Goal: Task Accomplishment & Management: Complete application form

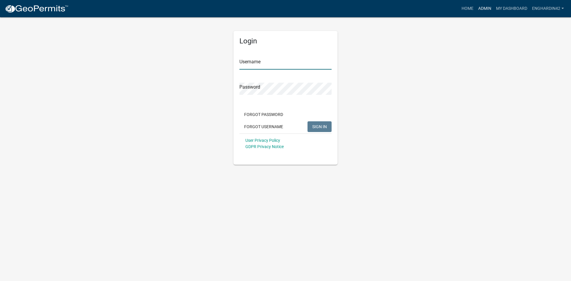
type input "EngHardin42"
click at [481, 9] on link "Admin" at bounding box center [485, 8] width 18 height 11
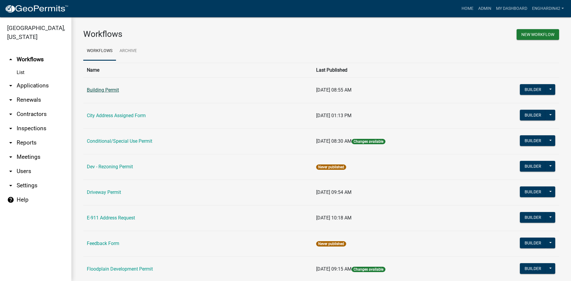
click at [93, 90] on link "Building Permit" at bounding box center [103, 90] width 32 height 6
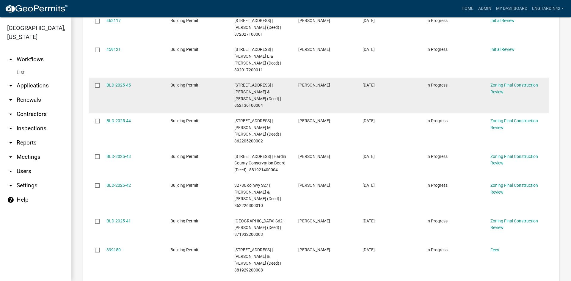
scroll to position [89, 0]
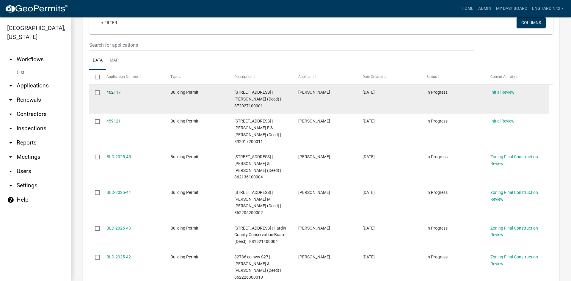
click at [112, 91] on link "462117" at bounding box center [113, 92] width 14 height 5
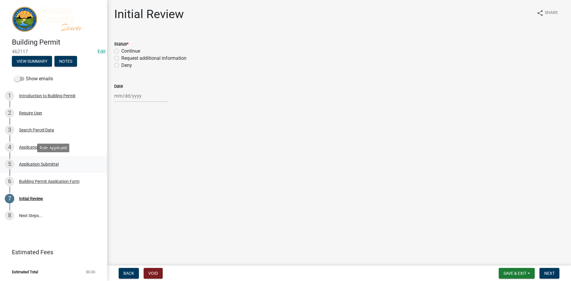
click at [29, 160] on div "5 Application Submittal" at bounding box center [51, 164] width 93 height 10
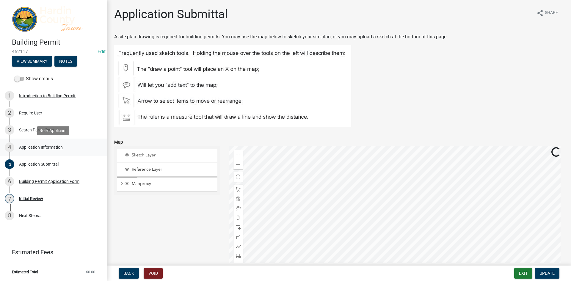
click at [39, 147] on div "Application Information" at bounding box center [41, 147] width 44 height 4
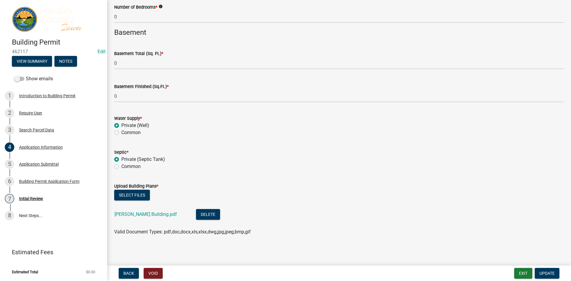
scroll to position [1494, 0]
click at [140, 214] on link "[PERSON_NAME] Building.pdf" at bounding box center [146, 214] width 62 height 6
click at [34, 165] on div "Application Submittal" at bounding box center [39, 164] width 40 height 4
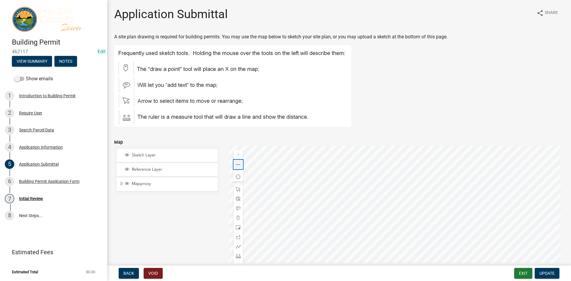
click at [239, 165] on div "Zoom out" at bounding box center [238, 165] width 10 height 10
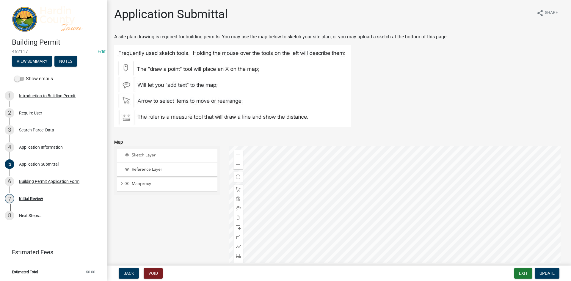
click at [372, 152] on div at bounding box center [396, 220] width 335 height 149
click at [353, 165] on div at bounding box center [396, 220] width 335 height 149
click at [29, 181] on div "Building Permit Application Form" at bounding box center [49, 181] width 60 height 4
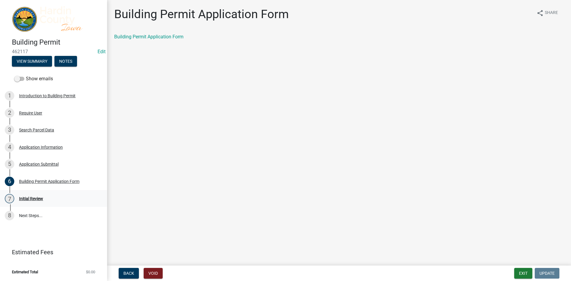
click at [20, 197] on div "Initial Review" at bounding box center [31, 199] width 24 height 4
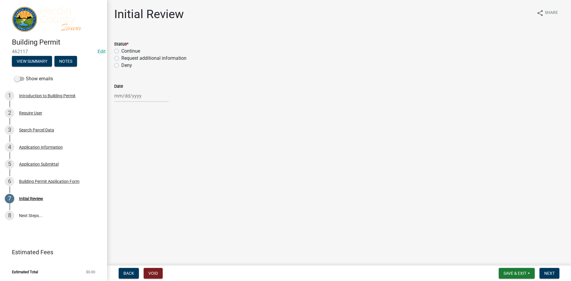
click at [119, 51] on div "Continue" at bounding box center [339, 51] width 450 height 7
click at [134, 50] on label "Continue" at bounding box center [130, 51] width 19 height 7
click at [125, 50] on input "Continue" at bounding box center [123, 50] width 4 height 4
radio input "true"
click at [121, 94] on div at bounding box center [141, 96] width 54 height 12
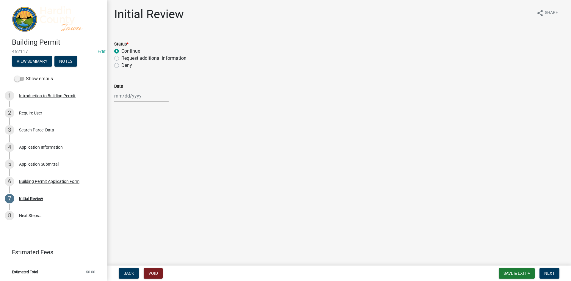
select select "8"
select select "2025"
click at [131, 146] on div "12" at bounding box center [130, 147] width 10 height 10
type input "[DATE]"
click at [513, 275] on span "Save & Exit" at bounding box center [515, 273] width 23 height 5
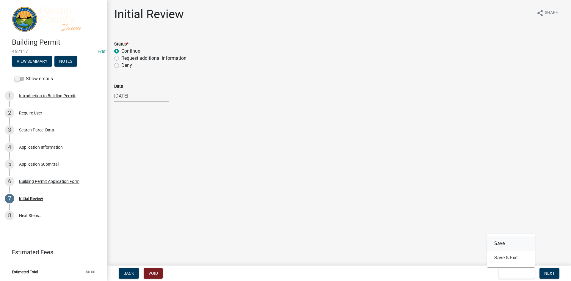
click at [499, 247] on button "Save" at bounding box center [511, 243] width 48 height 14
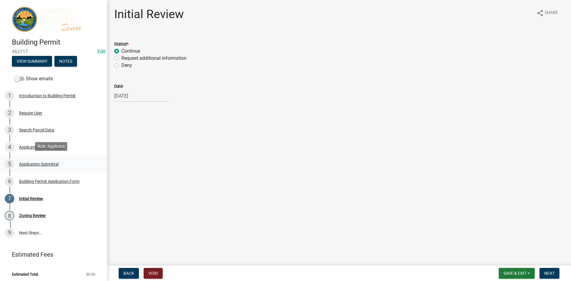
click at [35, 163] on div "Application Submittal" at bounding box center [39, 164] width 40 height 4
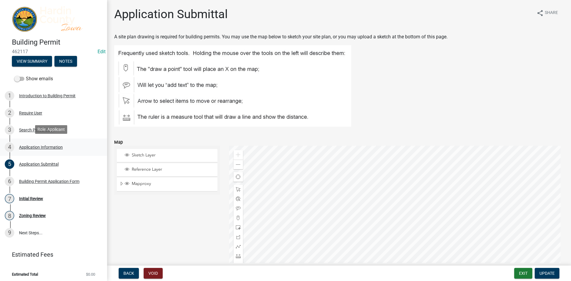
click at [32, 146] on div "Application Information" at bounding box center [41, 147] width 44 height 4
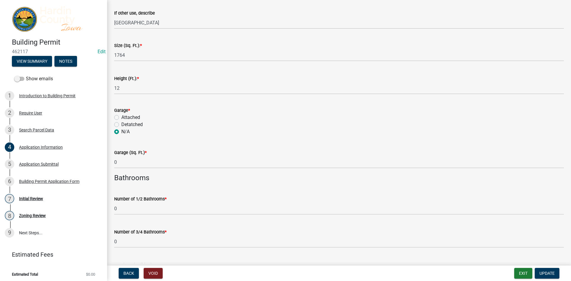
scroll to position [1494, 0]
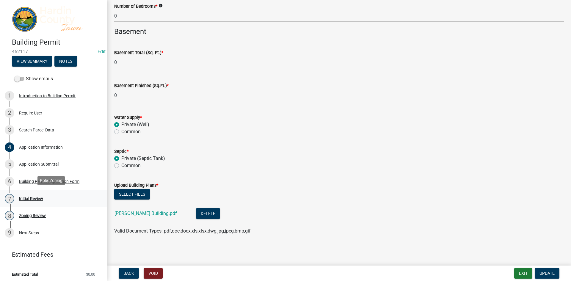
click at [22, 194] on div "7 Initial Review" at bounding box center [51, 199] width 93 height 10
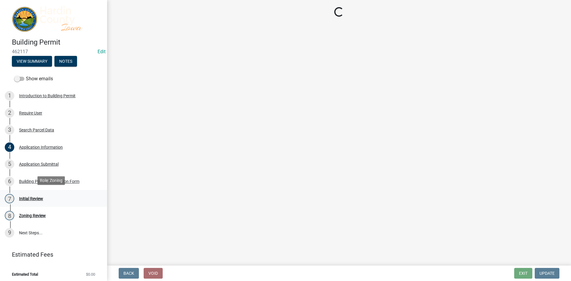
scroll to position [0, 0]
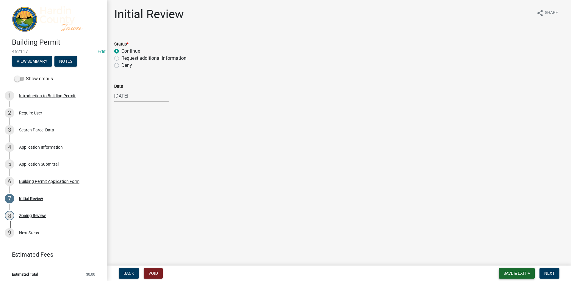
click at [504, 272] on span "Save & Exit" at bounding box center [515, 273] width 23 height 5
click at [498, 244] on button "Save" at bounding box center [511, 243] width 48 height 14
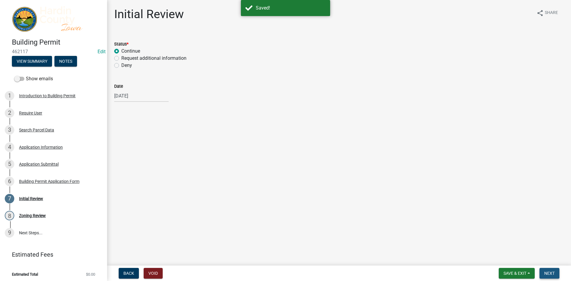
click at [554, 274] on span "Next" at bounding box center [549, 273] width 10 height 5
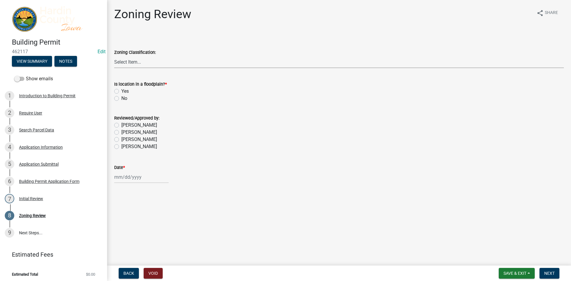
click at [123, 64] on select "Select Item... A - Agricultural R-1 - Single Family Residential R-2 - Multi-Fam…" at bounding box center [339, 62] width 450 height 12
click at [114, 56] on select "Select Item... A - Agricultural R-1 - Single Family Residential R-2 - Multi-Fam…" at bounding box center [339, 62] width 450 height 12
select select "9ed32c32-172e-4fc1-8898-91b864973870"
click at [123, 99] on label "No" at bounding box center [124, 98] width 6 height 7
click at [123, 99] on input "No" at bounding box center [123, 97] width 4 height 4
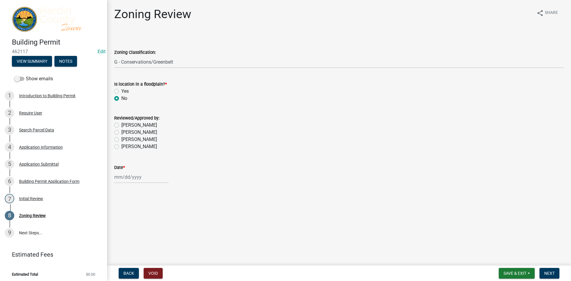
radio input "true"
click at [128, 139] on label "[PERSON_NAME]" at bounding box center [139, 139] width 36 height 7
click at [125, 139] on input "[PERSON_NAME]" at bounding box center [123, 138] width 4 height 4
radio input "true"
click at [127, 180] on div at bounding box center [141, 177] width 54 height 12
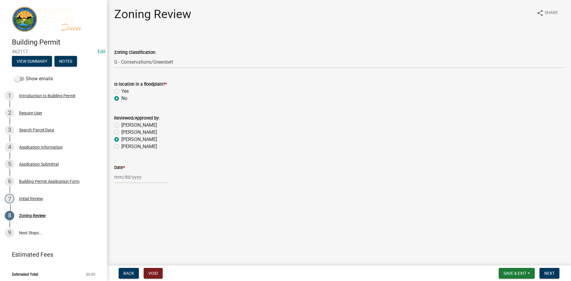
select select "8"
select select "2025"
click at [127, 228] on div "12" at bounding box center [130, 228] width 10 height 10
type input "[DATE]"
click at [511, 275] on span "Save & Exit" at bounding box center [515, 273] width 23 height 5
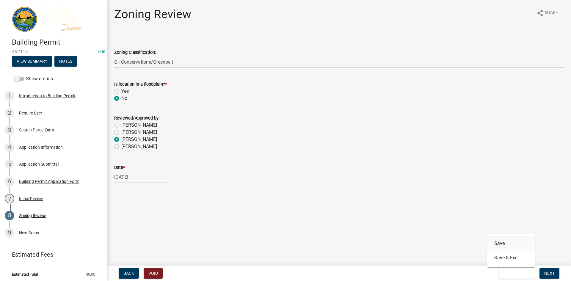
click at [500, 239] on button "Save" at bounding box center [511, 243] width 48 height 14
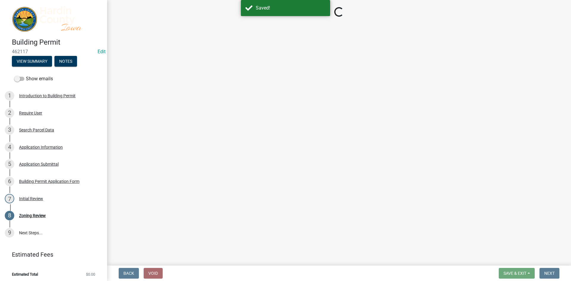
select select "9ed32c32-172e-4fc1-8898-91b864973870"
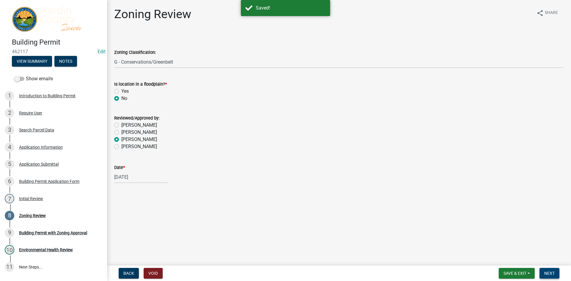
click at [547, 274] on span "Next" at bounding box center [549, 273] width 10 height 5
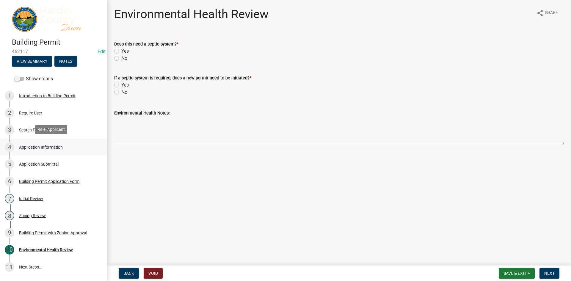
click at [35, 145] on div "Application Information" at bounding box center [41, 147] width 44 height 4
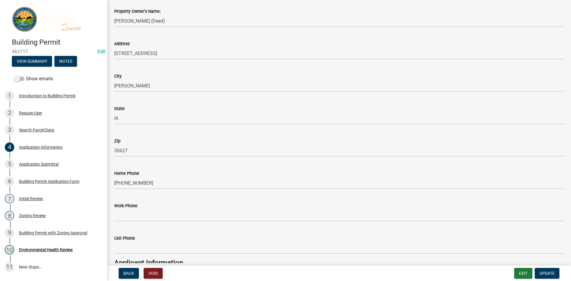
scroll to position [297, 0]
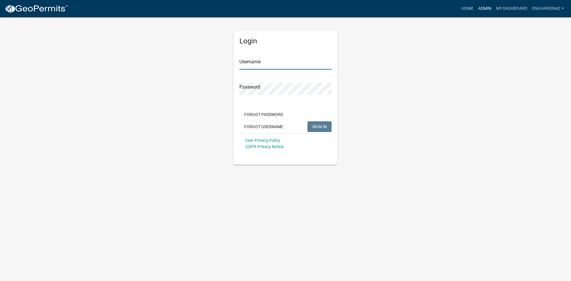
type input "EngHardin42"
click at [479, 8] on link "Admin" at bounding box center [485, 8] width 18 height 11
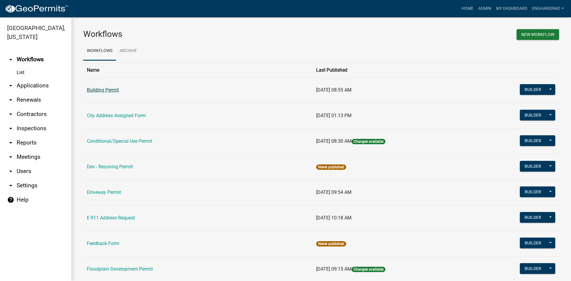
click at [104, 88] on link "Building Permit" at bounding box center [103, 90] width 32 height 6
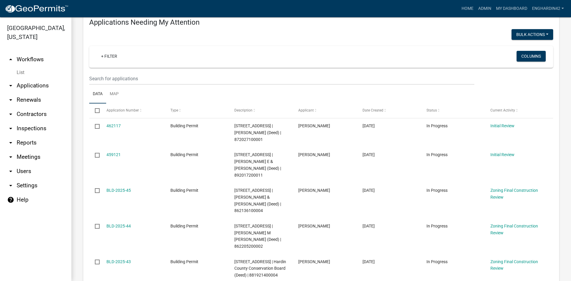
scroll to position [59, 0]
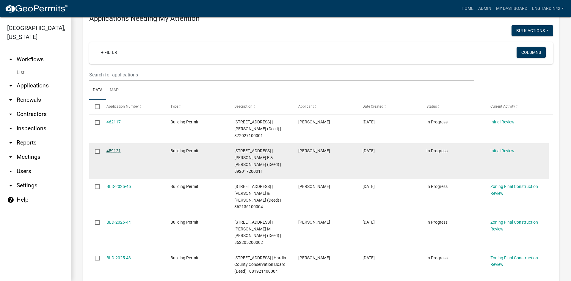
click at [115, 150] on link "459121" at bounding box center [113, 150] width 14 height 5
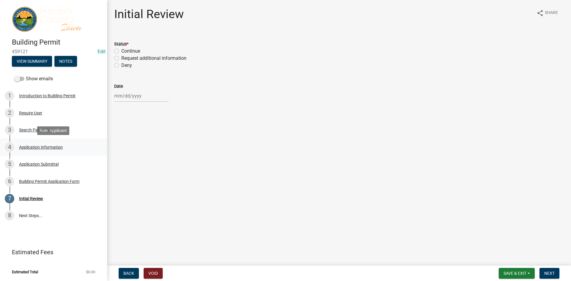
click at [38, 147] on div "Application Information" at bounding box center [41, 147] width 44 height 4
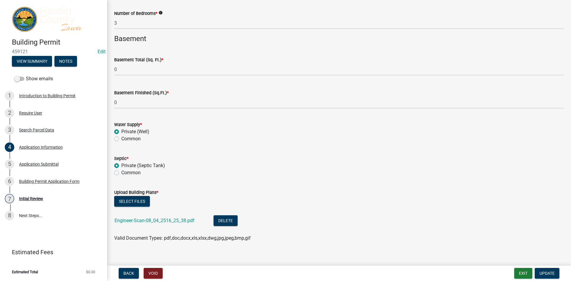
scroll to position [1494, 0]
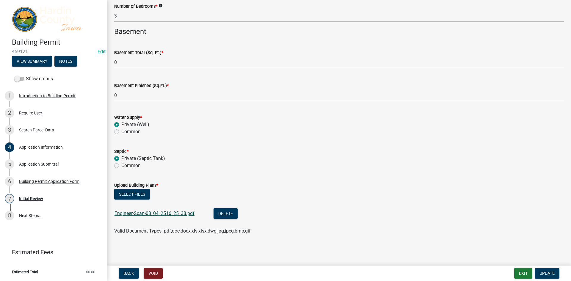
click at [163, 214] on link "Engineer-Scan-08_04_2516_25_38.pdf" at bounding box center [155, 214] width 80 height 6
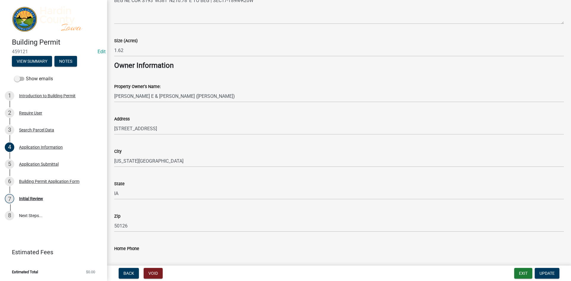
scroll to position [126, 0]
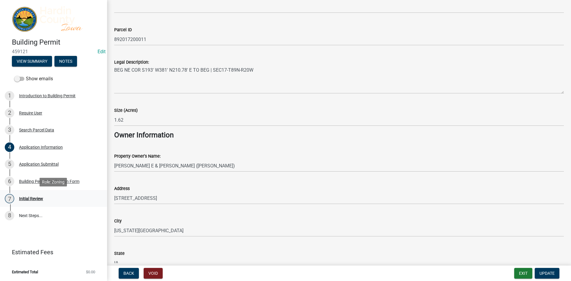
click at [28, 197] on div "Initial Review" at bounding box center [31, 199] width 24 height 4
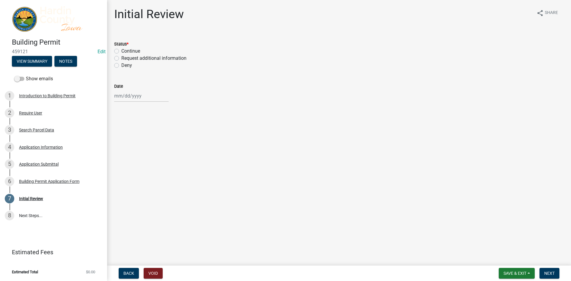
click at [122, 52] on label "Continue" at bounding box center [130, 51] width 19 height 7
click at [122, 51] on input "Continue" at bounding box center [123, 50] width 4 height 4
radio input "true"
select select "8"
select select "2025"
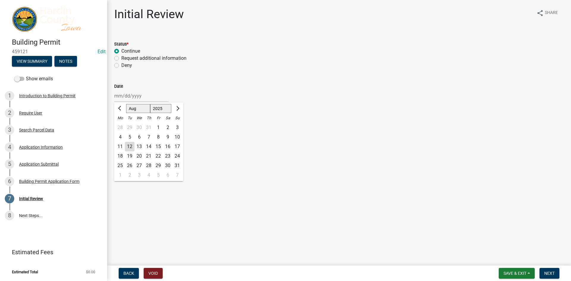
click at [131, 98] on div "Jan Feb Mar Apr May Jun Jul Aug Sep Oct Nov Dec 1525 1526 1527 1528 1529 1530 1…" at bounding box center [141, 96] width 54 height 12
click at [130, 149] on div "12" at bounding box center [130, 147] width 10 height 10
type input "[DATE]"
click at [524, 274] on span "Save & Exit" at bounding box center [515, 273] width 23 height 5
click at [504, 242] on button "Save" at bounding box center [511, 243] width 48 height 14
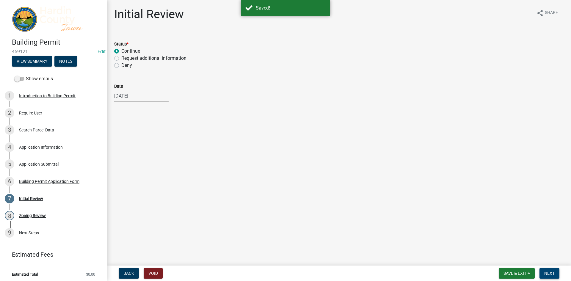
click at [552, 273] on span "Next" at bounding box center [549, 273] width 10 height 5
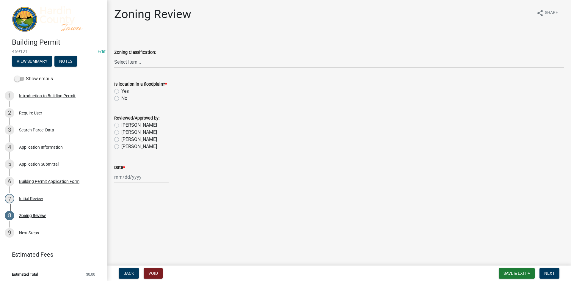
click at [126, 59] on select "Select Item... A - Agricultural R-1 - Single Family Residential R-2 - Multi-Fam…" at bounding box center [339, 62] width 450 height 12
click at [114, 56] on select "Select Item... A - Agricultural R-1 - Single Family Residential R-2 - Multi-Fam…" at bounding box center [339, 62] width 450 height 12
select select "cde34027-c2e6-4375-ad0d-1a97383c127e"
click at [125, 90] on label "Yes" at bounding box center [124, 91] width 7 height 7
click at [125, 90] on input "Yes" at bounding box center [123, 90] width 4 height 4
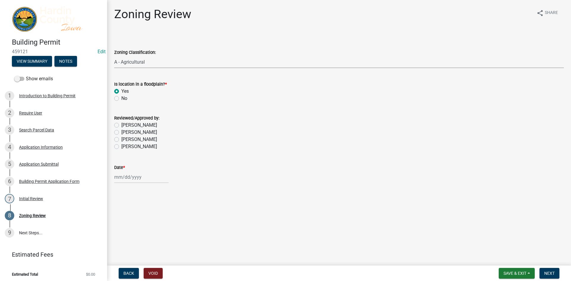
radio input "true"
click at [123, 97] on label "No" at bounding box center [124, 98] width 6 height 7
click at [123, 97] on input "No" at bounding box center [123, 97] width 4 height 4
radio input "true"
click at [130, 139] on label "[PERSON_NAME]" at bounding box center [139, 139] width 36 height 7
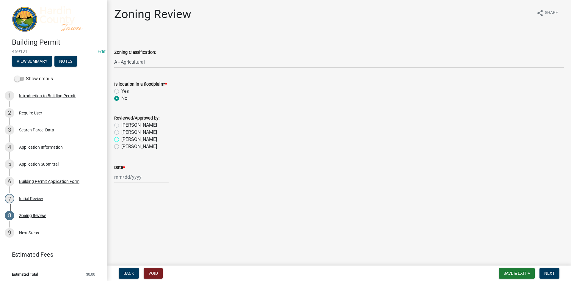
click at [125, 139] on input "[PERSON_NAME]" at bounding box center [123, 138] width 4 height 4
radio input "true"
click at [129, 180] on div at bounding box center [141, 177] width 54 height 12
select select "8"
select select "2025"
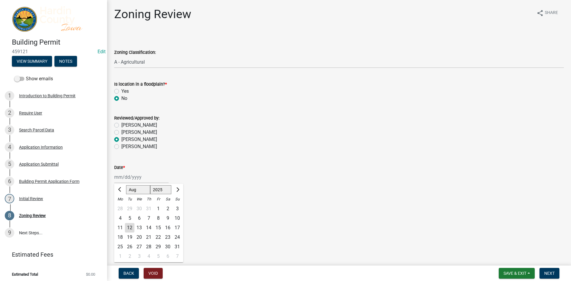
click at [129, 229] on div "12" at bounding box center [130, 228] width 10 height 10
type input "[DATE]"
click at [507, 269] on button "Save & Exit" at bounding box center [517, 273] width 36 height 11
click at [499, 246] on button "Save" at bounding box center [511, 243] width 48 height 14
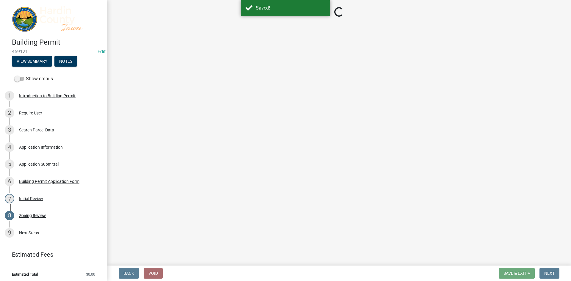
select select "cde34027-c2e6-4375-ad0d-1a97383c127e"
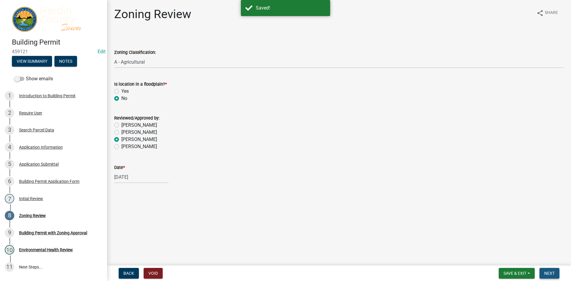
click at [553, 272] on span "Next" at bounding box center [549, 273] width 10 height 5
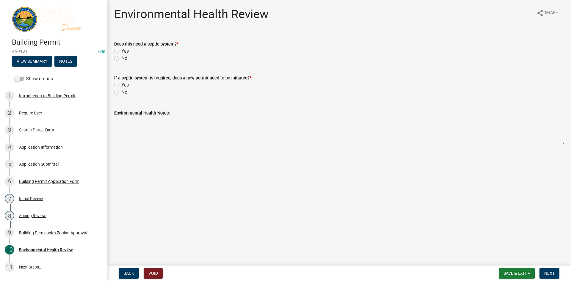
drag, startPoint x: 115, startPoint y: 16, endPoint x: 176, endPoint y: 111, distance: 113.4
click at [176, 111] on div "Environmental Health Review share Share Does this need a septic system? * Yes N…" at bounding box center [339, 81] width 459 height 148
click at [176, 111] on div "Environmental Health Notes:" at bounding box center [339, 112] width 450 height 7
drag, startPoint x: 170, startPoint y: 116, endPoint x: 115, endPoint y: 8, distance: 121.1
click at [115, 8] on div "Environmental Health Review share Share Does this need a septic system? * Yes N…" at bounding box center [339, 81] width 459 height 148
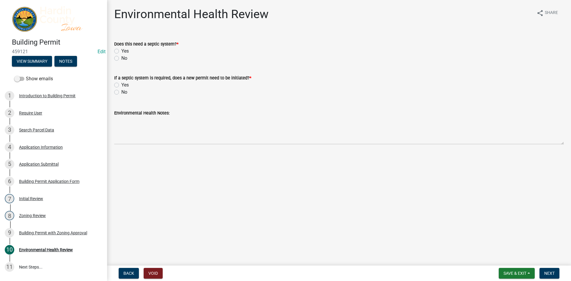
click at [115, 10] on h1 "Environmental Health Review" at bounding box center [191, 14] width 154 height 14
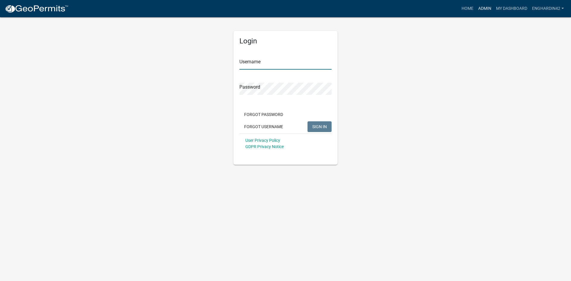
type input "EngHardin42"
click at [485, 7] on link "Admin" at bounding box center [485, 8] width 18 height 11
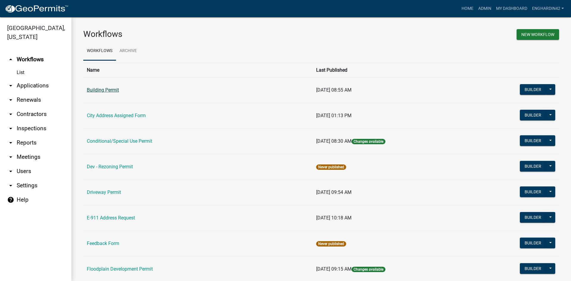
click at [118, 90] on link "Building Permit" at bounding box center [103, 90] width 32 height 6
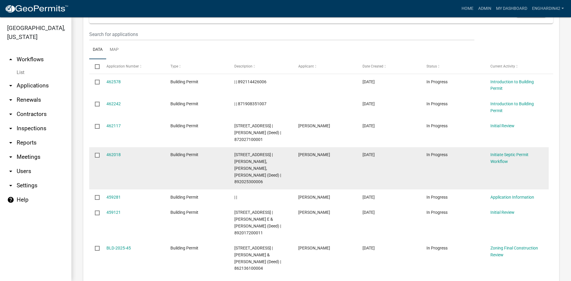
scroll to position [565, 0]
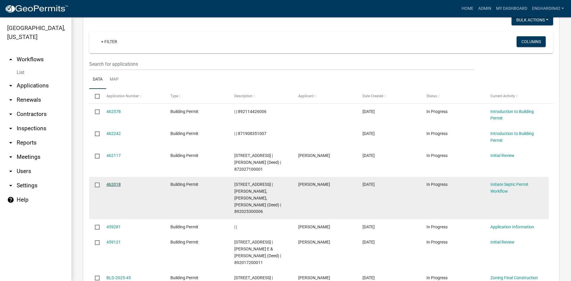
click at [118, 182] on link "462018" at bounding box center [113, 184] width 14 height 5
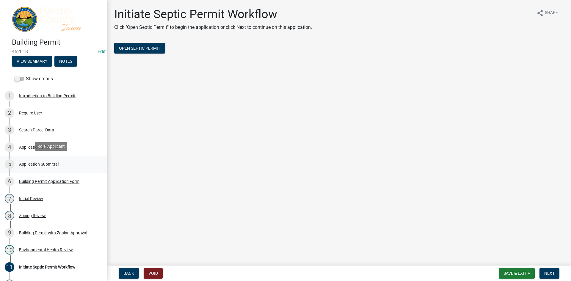
click at [42, 162] on div "Application Submittal" at bounding box center [39, 164] width 40 height 4
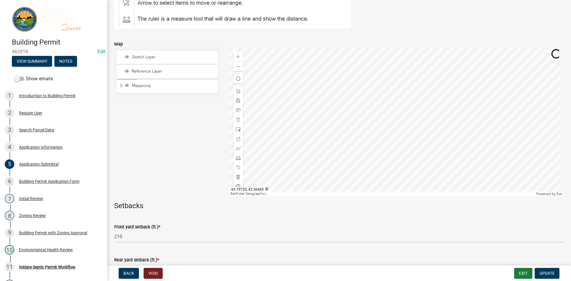
scroll to position [119, 0]
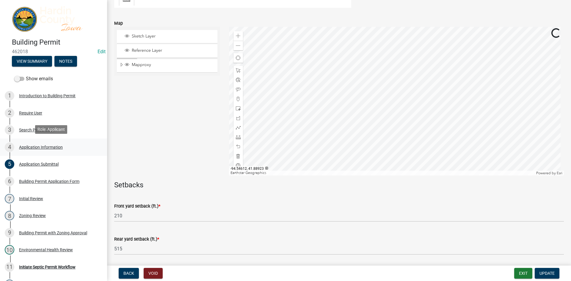
click at [44, 147] on div "Application Information" at bounding box center [41, 147] width 44 height 4
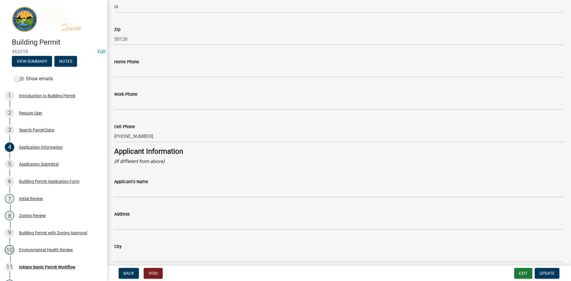
scroll to position [416, 0]
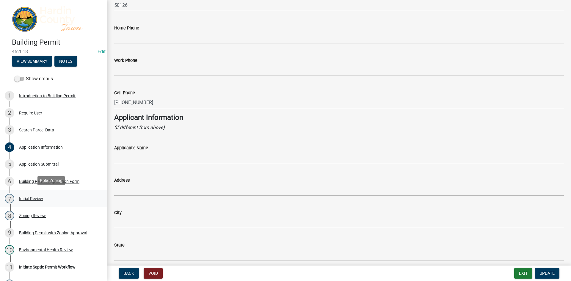
click at [35, 198] on div "Initial Review" at bounding box center [31, 199] width 24 height 4
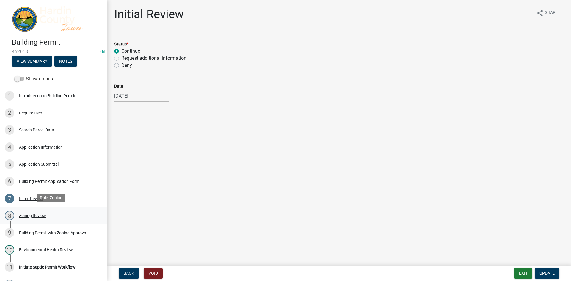
click at [34, 215] on div "Zoning Review" at bounding box center [32, 216] width 27 height 4
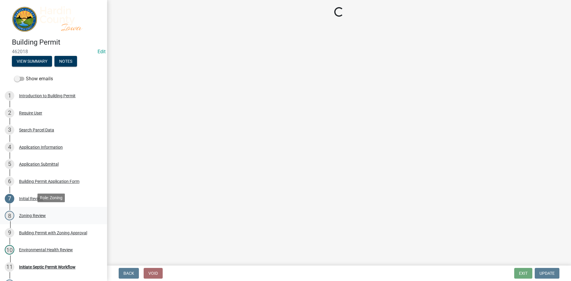
select select "cde34027-c2e6-4375-ad0d-1a97383c127e"
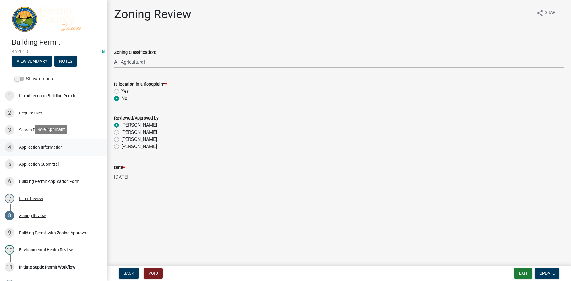
click at [38, 143] on div "4 Application Information" at bounding box center [51, 147] width 93 height 10
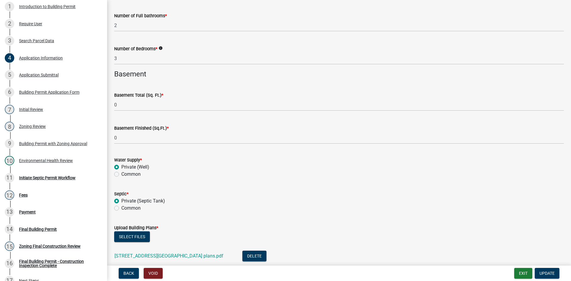
scroll to position [1494, 0]
